Goal: Navigation & Orientation: Go to known website

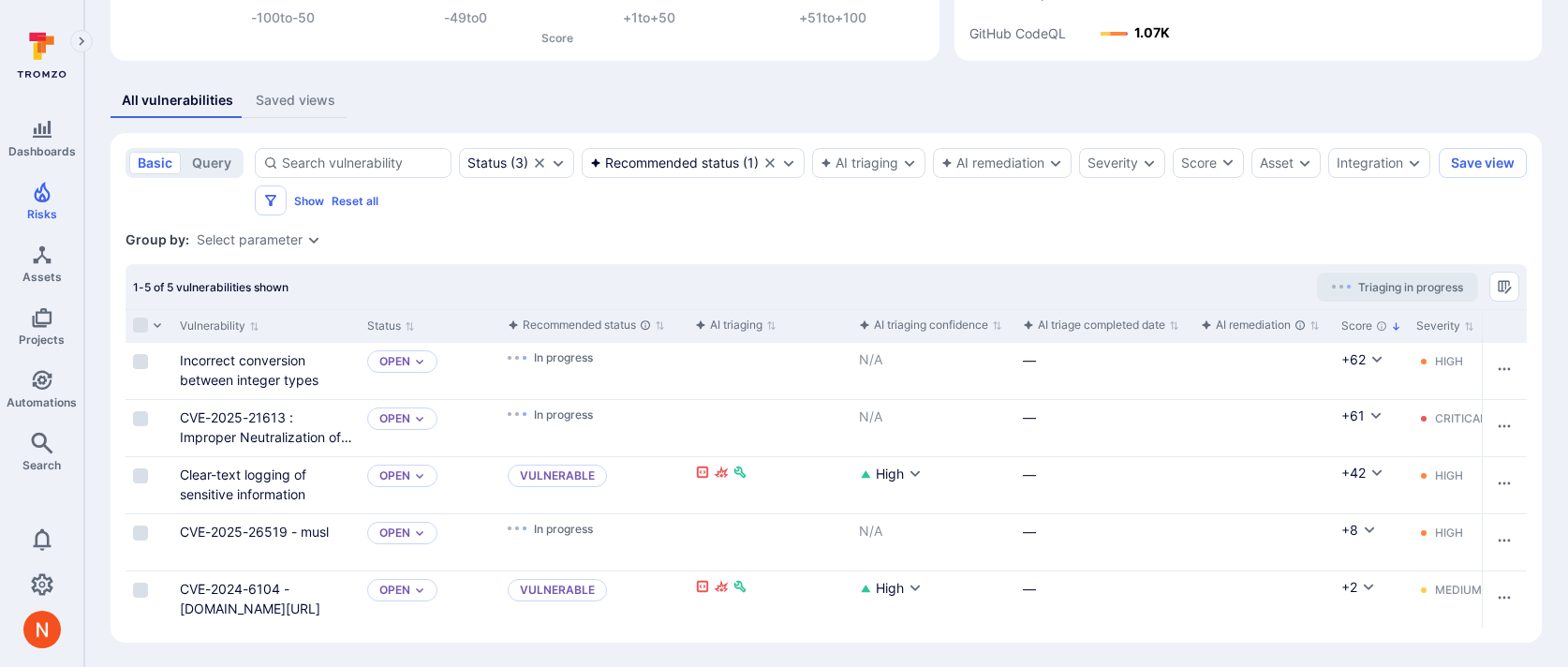
scroll to position [301, 0]
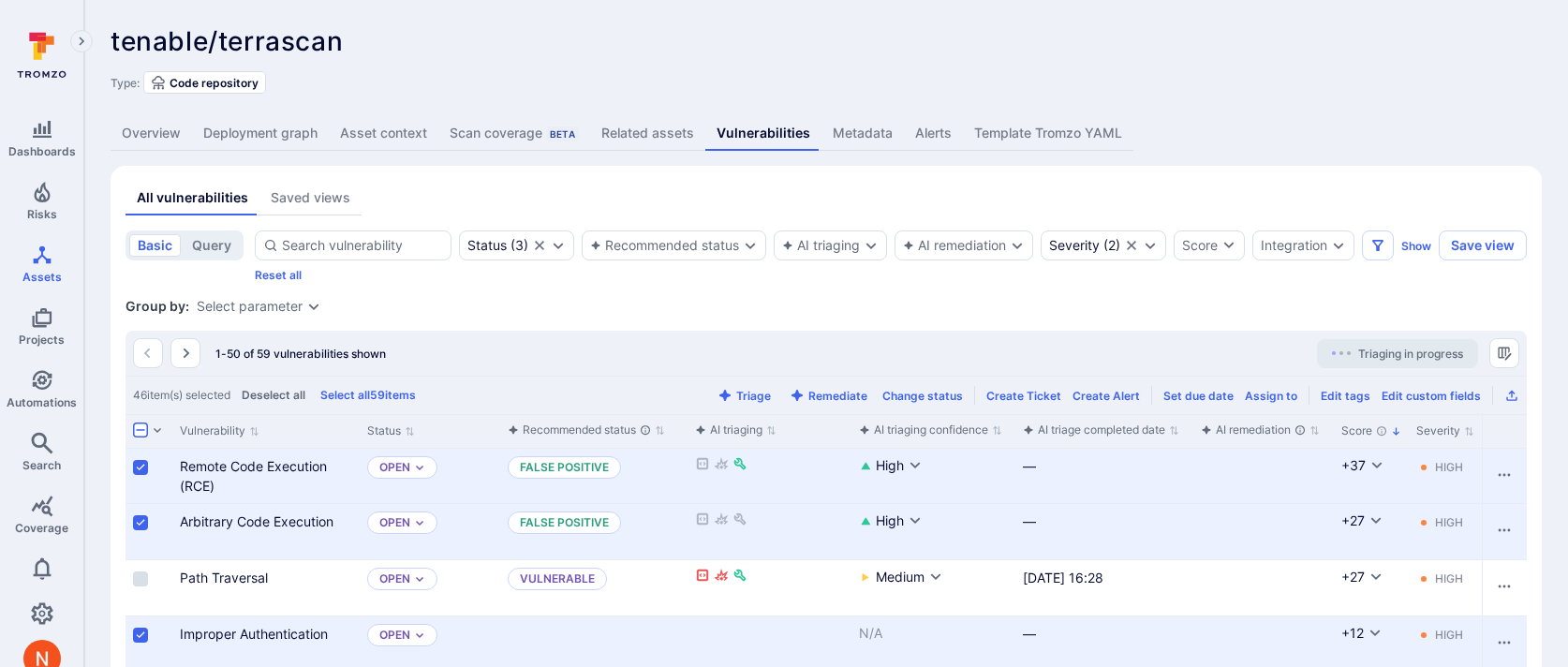
scroll to position [1484, 0]
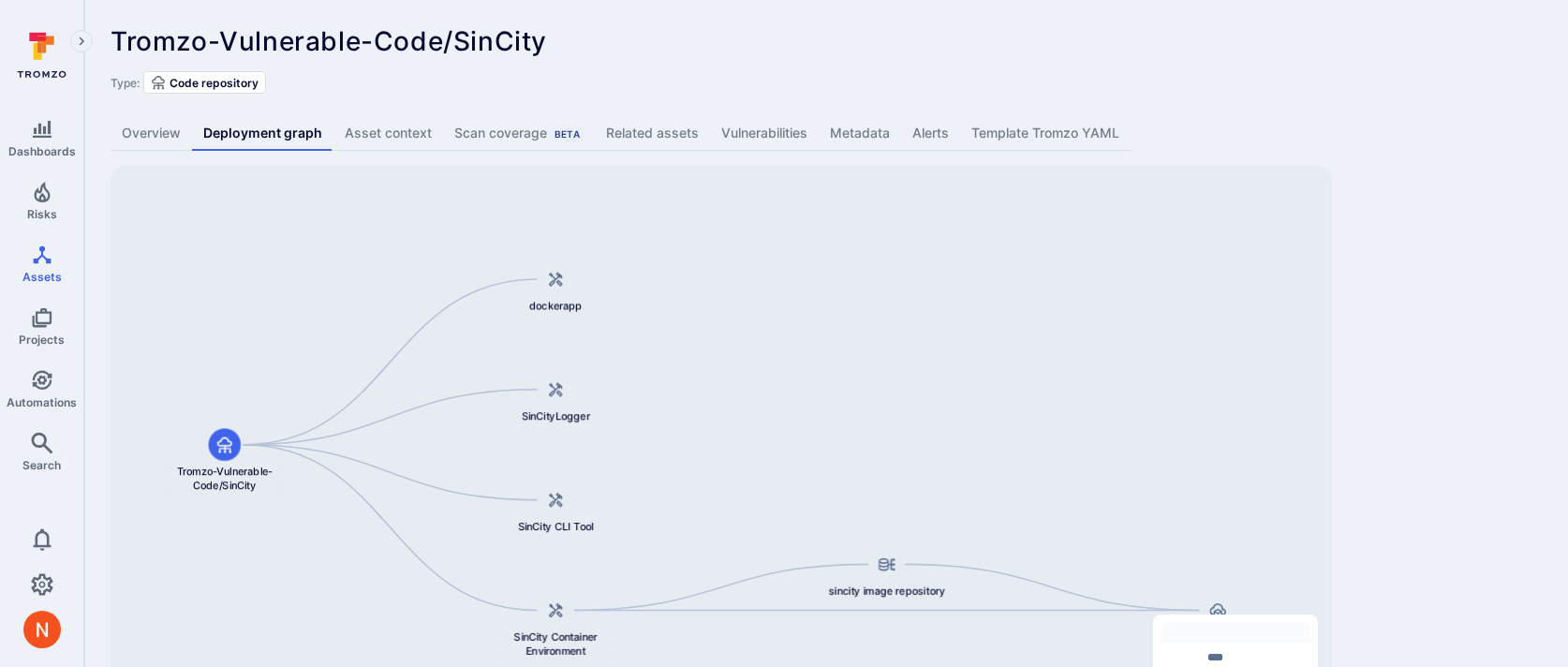
scroll to position [115, 0]
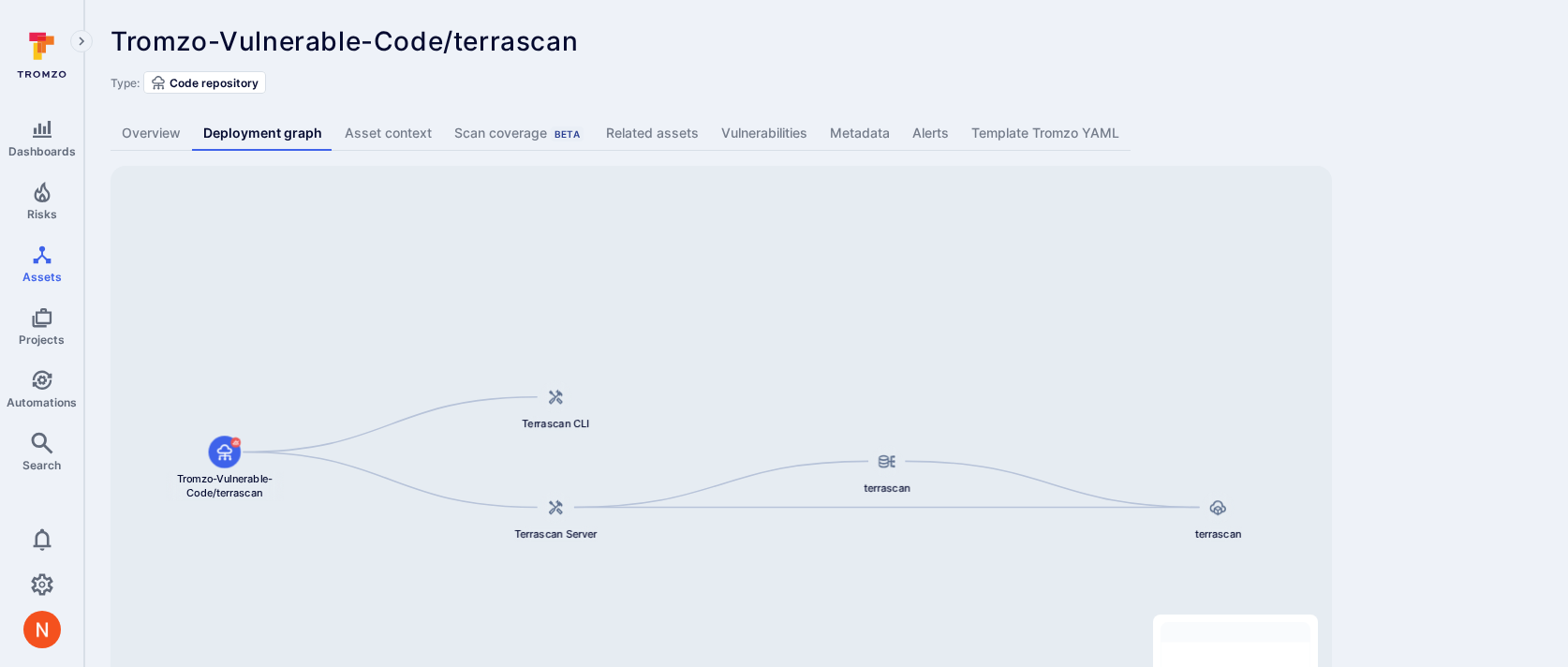
scroll to position [115, 0]
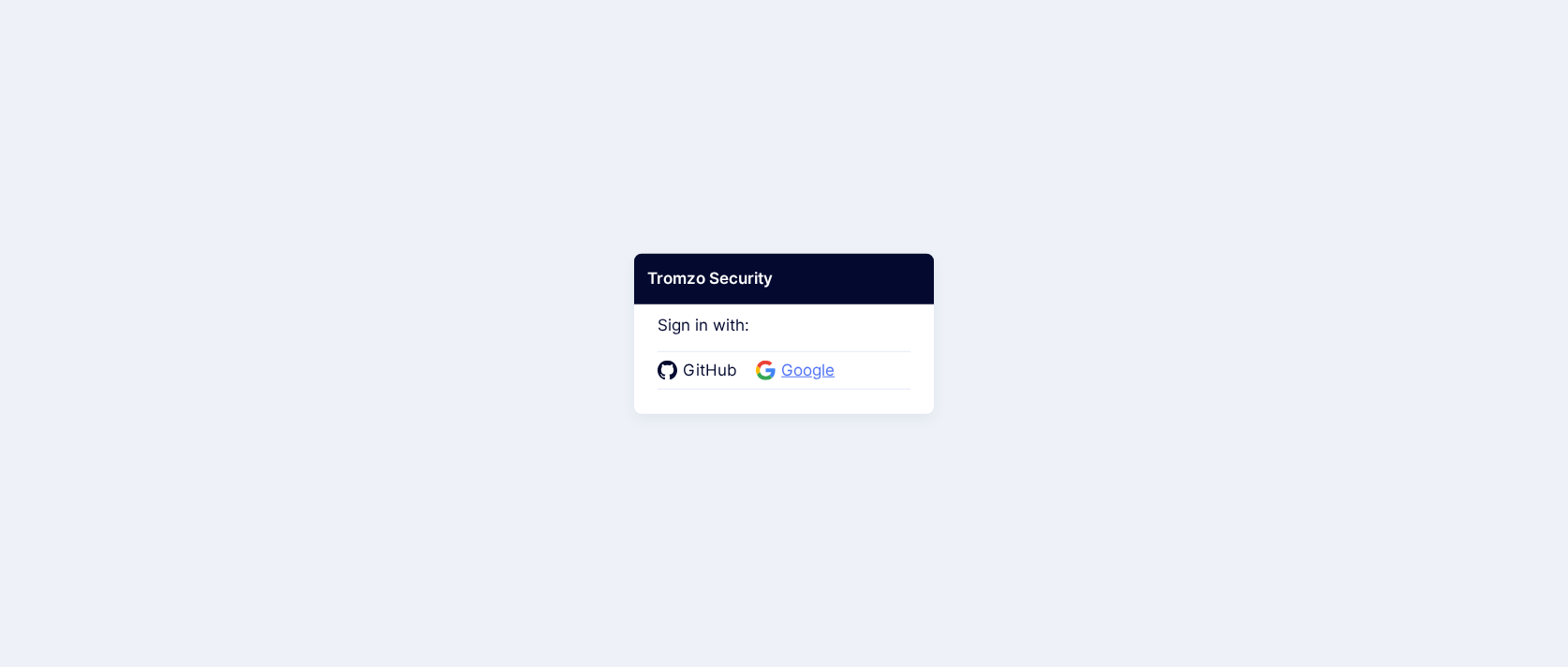
click at [777, 374] on span "Google" at bounding box center [808, 371] width 65 height 25
